Goal: Task Accomplishment & Management: Manage account settings

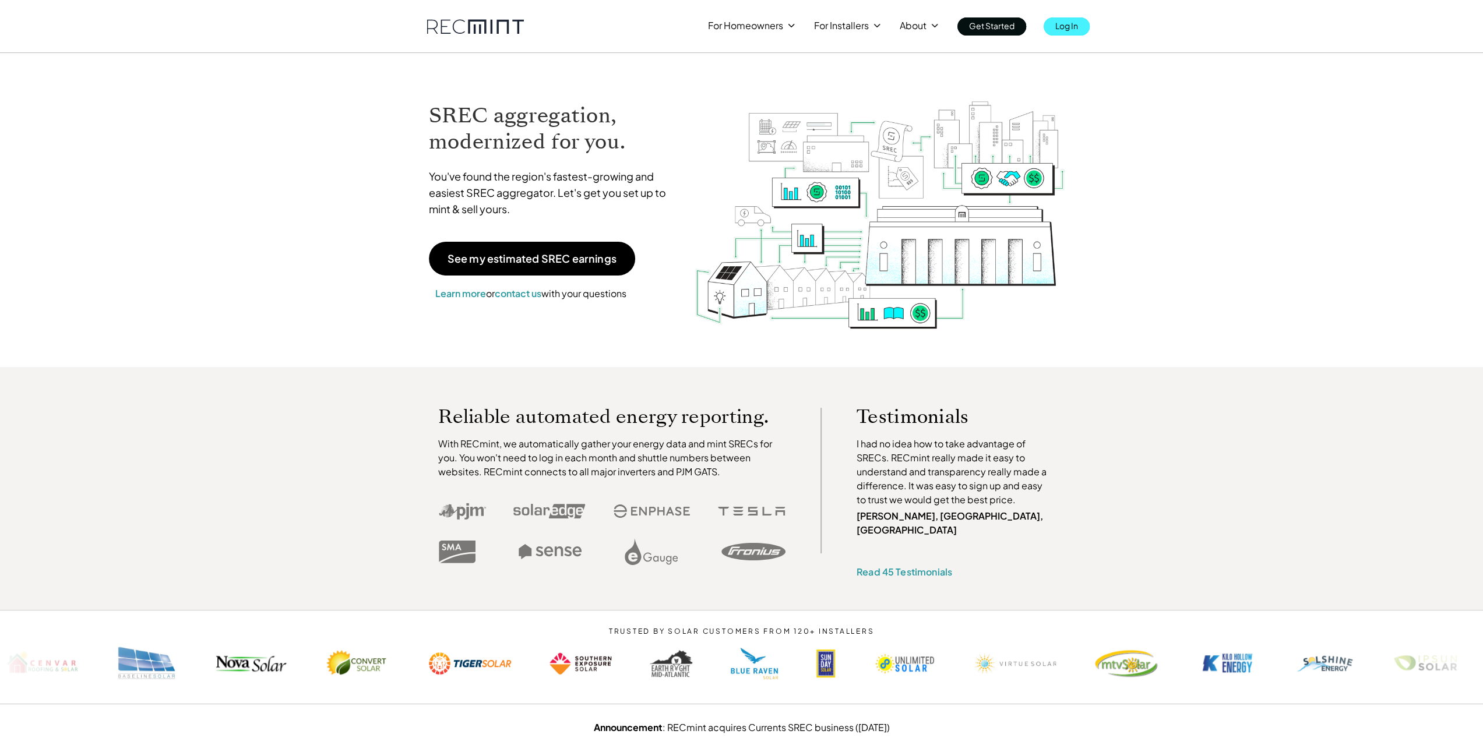
click at [1068, 24] on p "Log In" at bounding box center [1066, 25] width 23 height 16
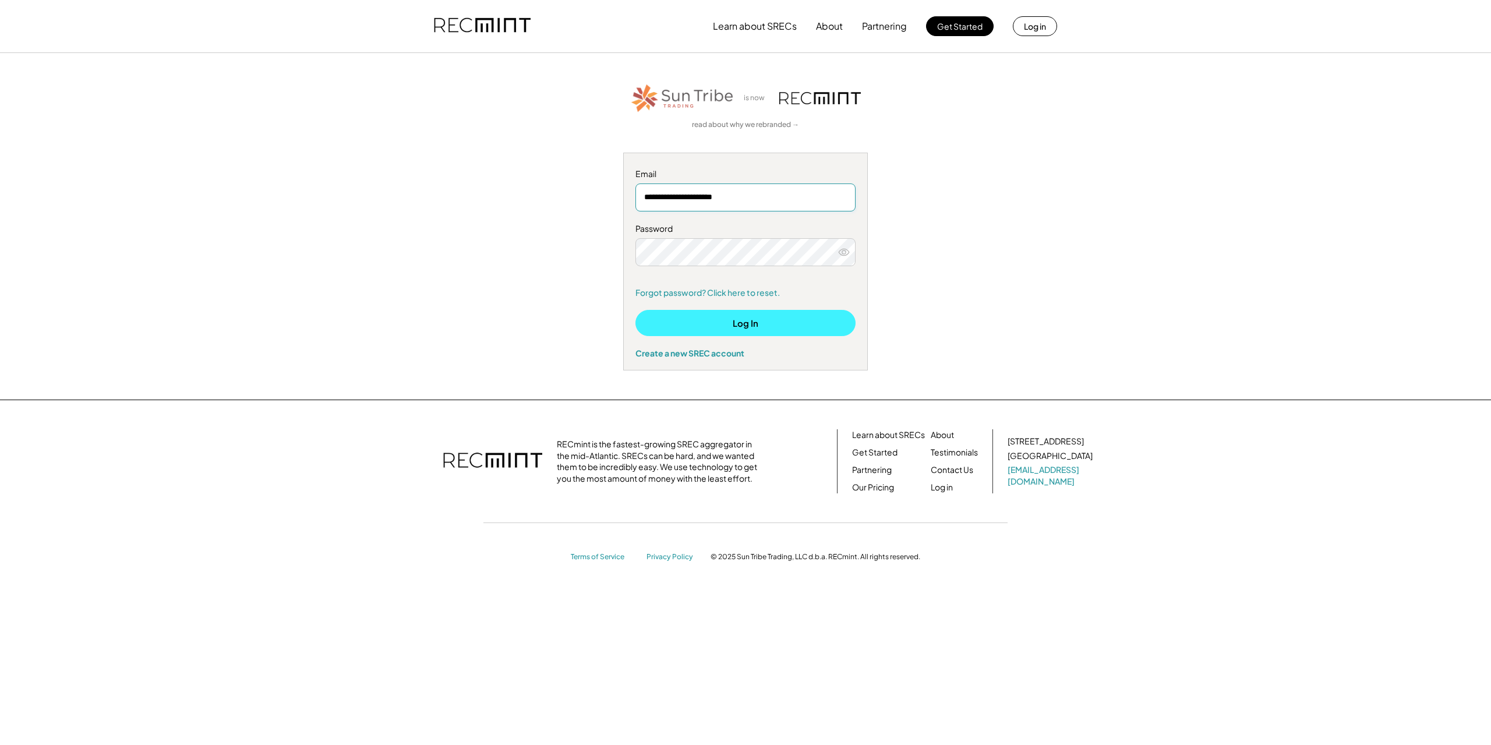
click at [739, 316] on button "Log In" at bounding box center [746, 323] width 220 height 26
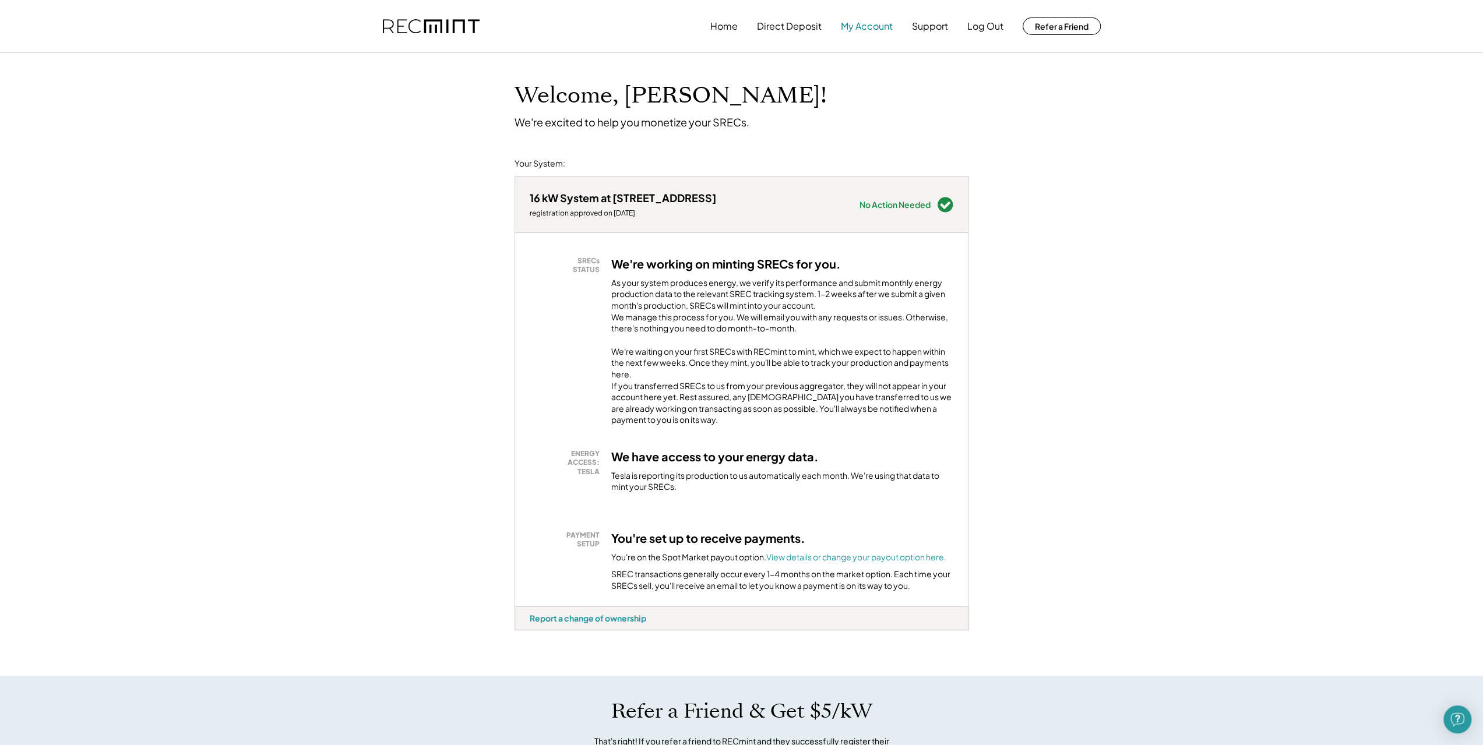
click at [867, 29] on button "My Account" at bounding box center [867, 26] width 52 height 23
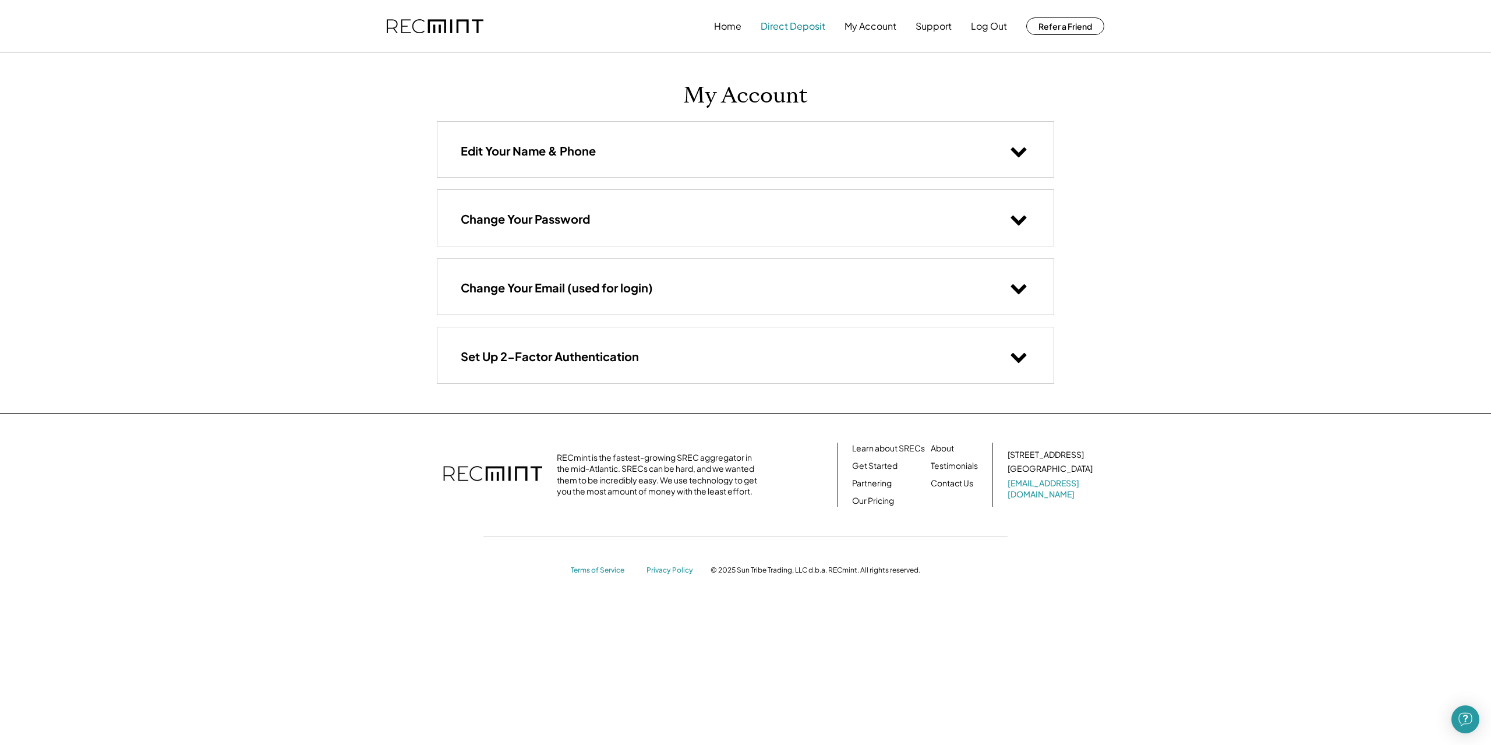
click at [809, 22] on button "Direct Deposit" at bounding box center [793, 26] width 65 height 23
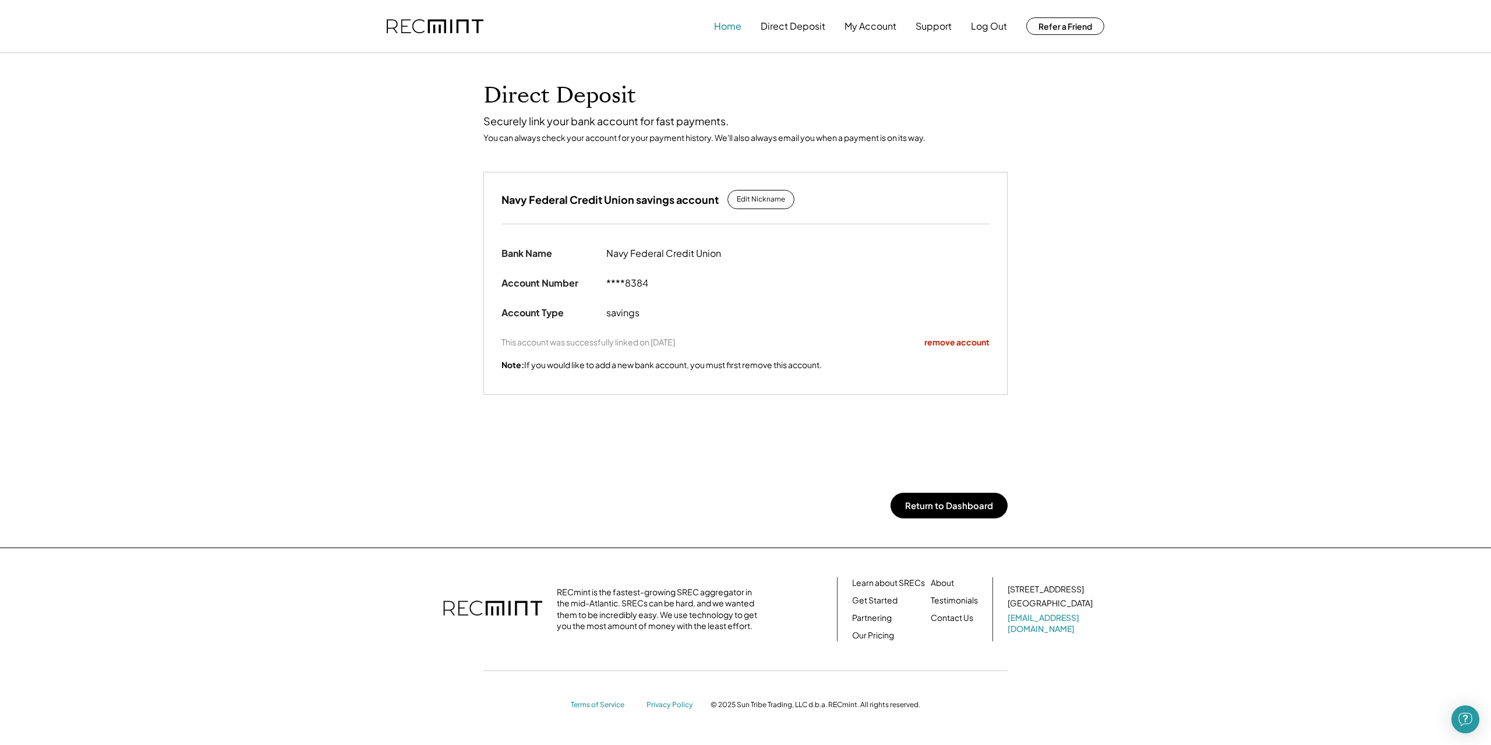
click at [724, 24] on button "Home" at bounding box center [727, 26] width 27 height 23
